Goal: Navigation & Orientation: Find specific page/section

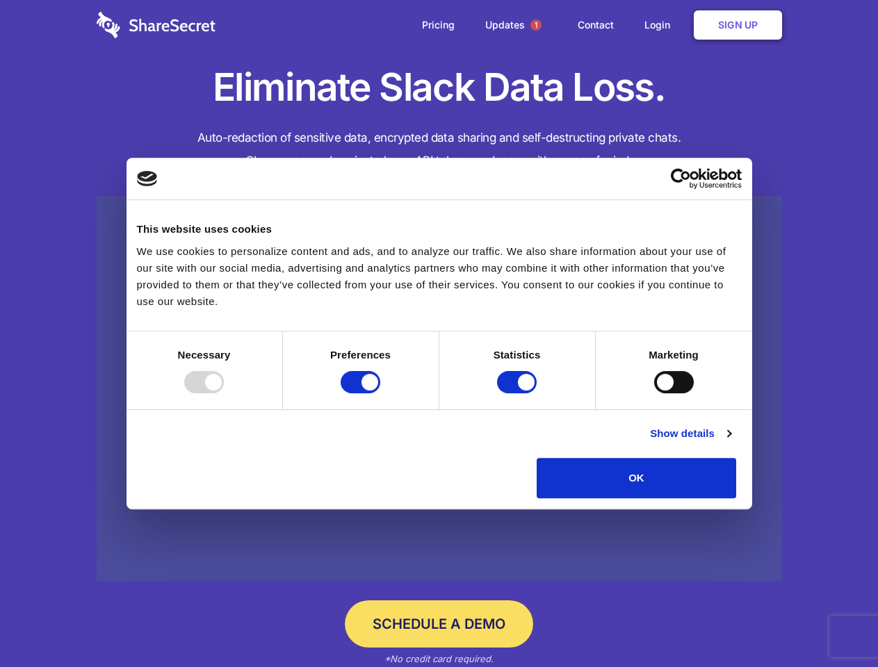
click at [224, 393] on div at bounding box center [204, 382] width 40 height 22
click at [380, 393] on input "Preferences" at bounding box center [361, 382] width 40 height 22
checkbox input "false"
click at [519, 393] on input "Statistics" at bounding box center [517, 382] width 40 height 22
checkbox input "false"
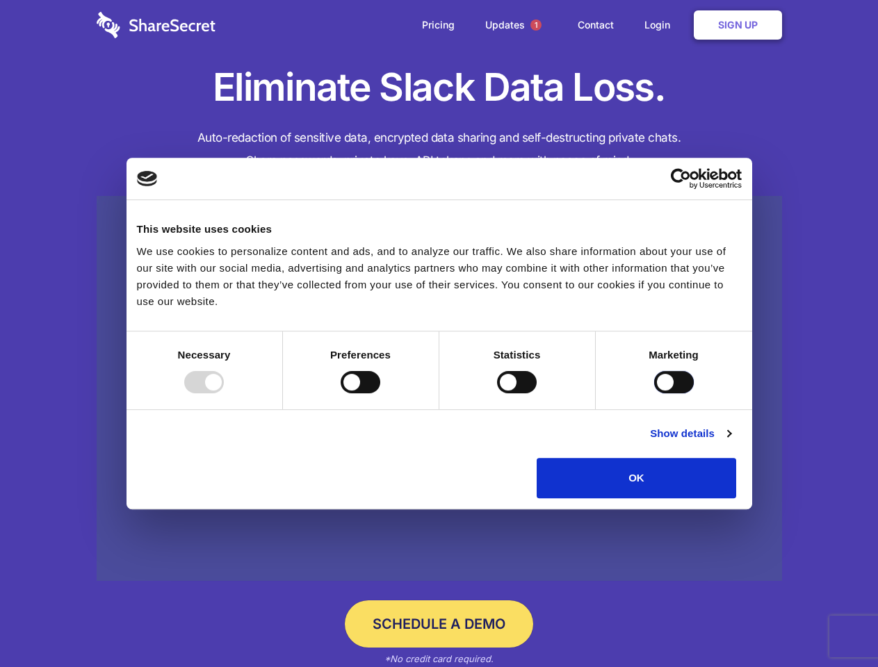
click at [654, 393] on input "Marketing" at bounding box center [674, 382] width 40 height 22
checkbox input "true"
click at [731, 442] on link "Show details" at bounding box center [690, 433] width 81 height 17
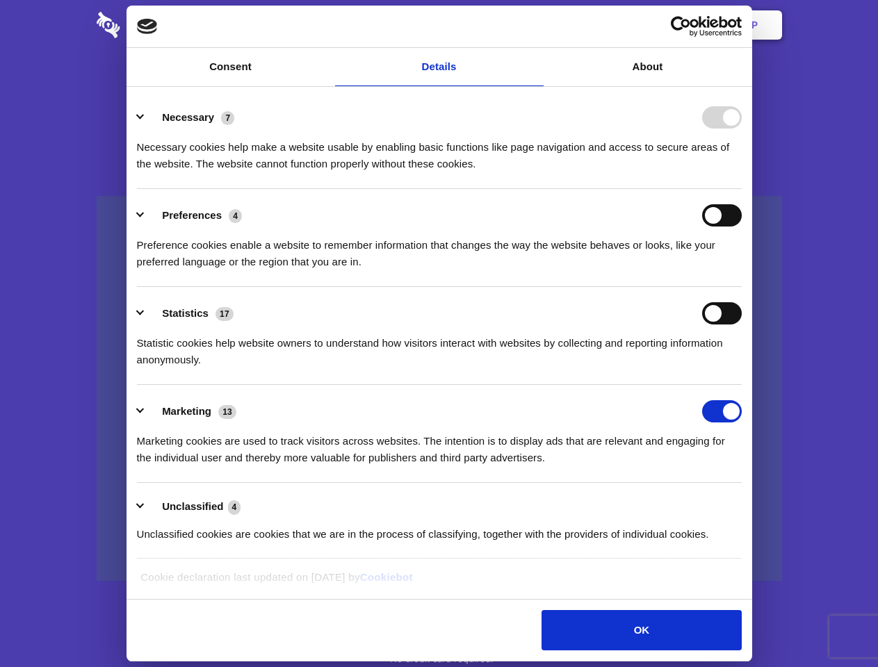
click at [742, 189] on li "Necessary 7 Necessary cookies help make a website usable by enabling basic func…" at bounding box center [439, 140] width 605 height 98
click at [535, 25] on span "1" at bounding box center [535, 24] width 11 height 11
